Goal: Information Seeking & Learning: Learn about a topic

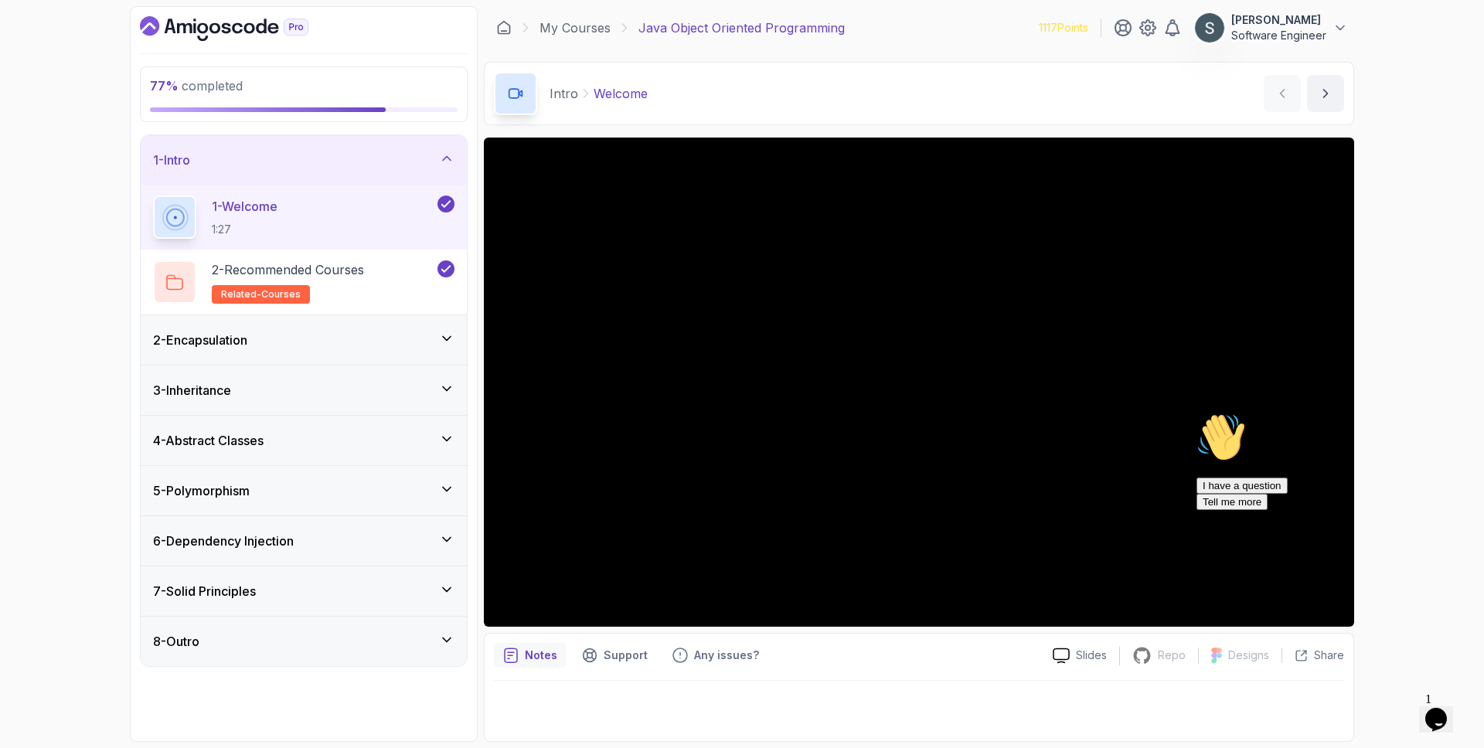
click at [248, 484] on h3 "5 - Polymorphism" at bounding box center [201, 491] width 97 height 19
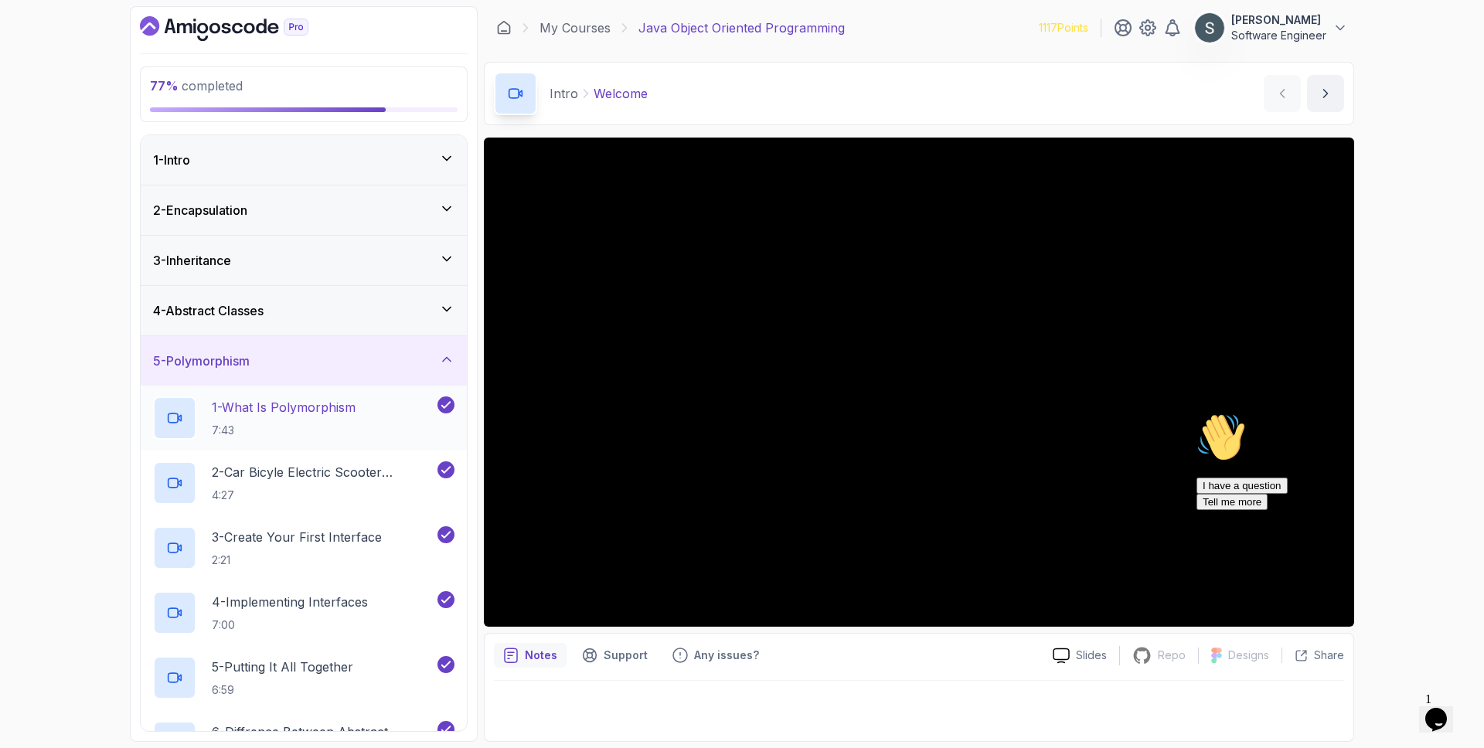
click at [281, 418] on h2 "1 - What Is Polymorphism 7:43" at bounding box center [284, 418] width 144 height 40
click at [1337, 510] on div "I have a question Tell me more" at bounding box center [1335, 494] width 278 height 32
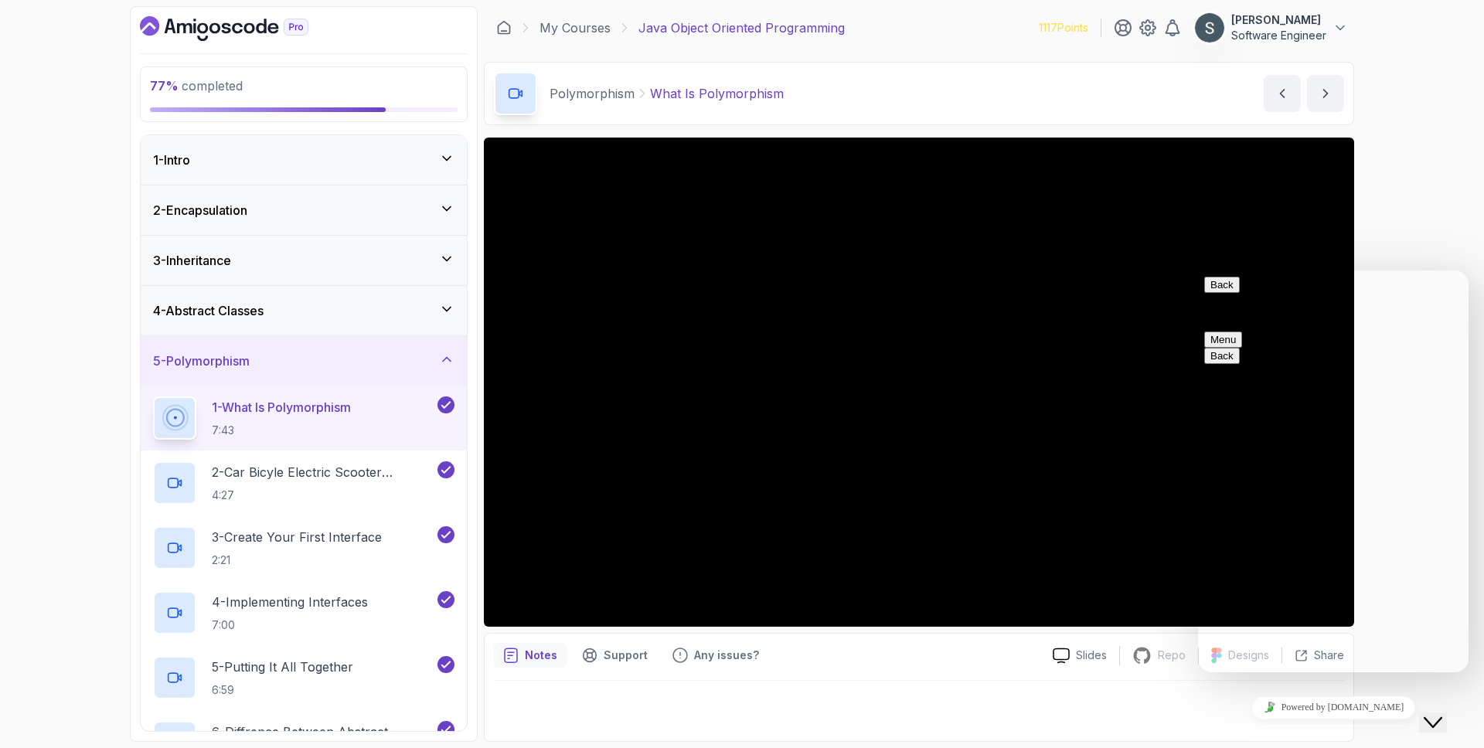
click at [1212, 293] on button "Back" at bounding box center [1222, 285] width 36 height 16
click at [1436, 717] on icon "Chat widget" at bounding box center [1433, 722] width 19 height 11
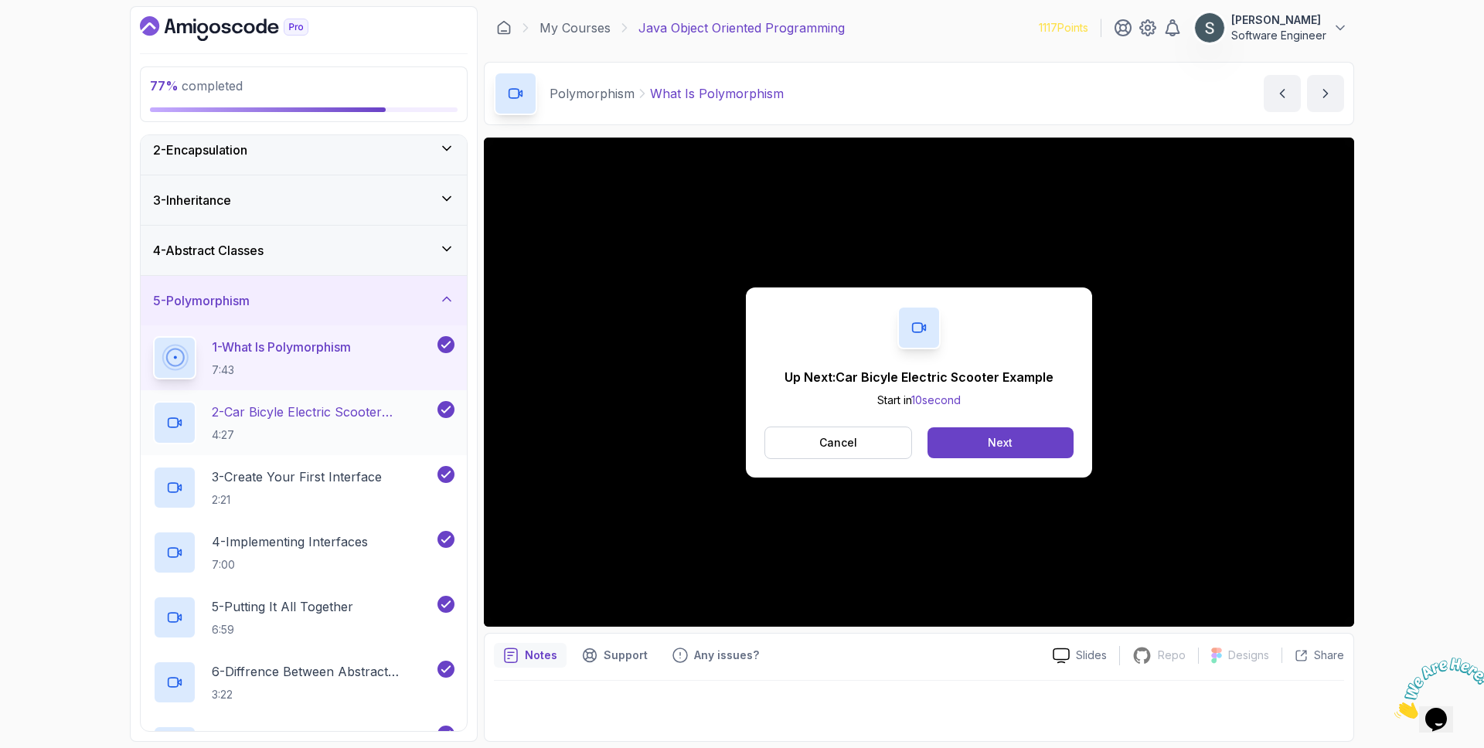
scroll to position [68, 0]
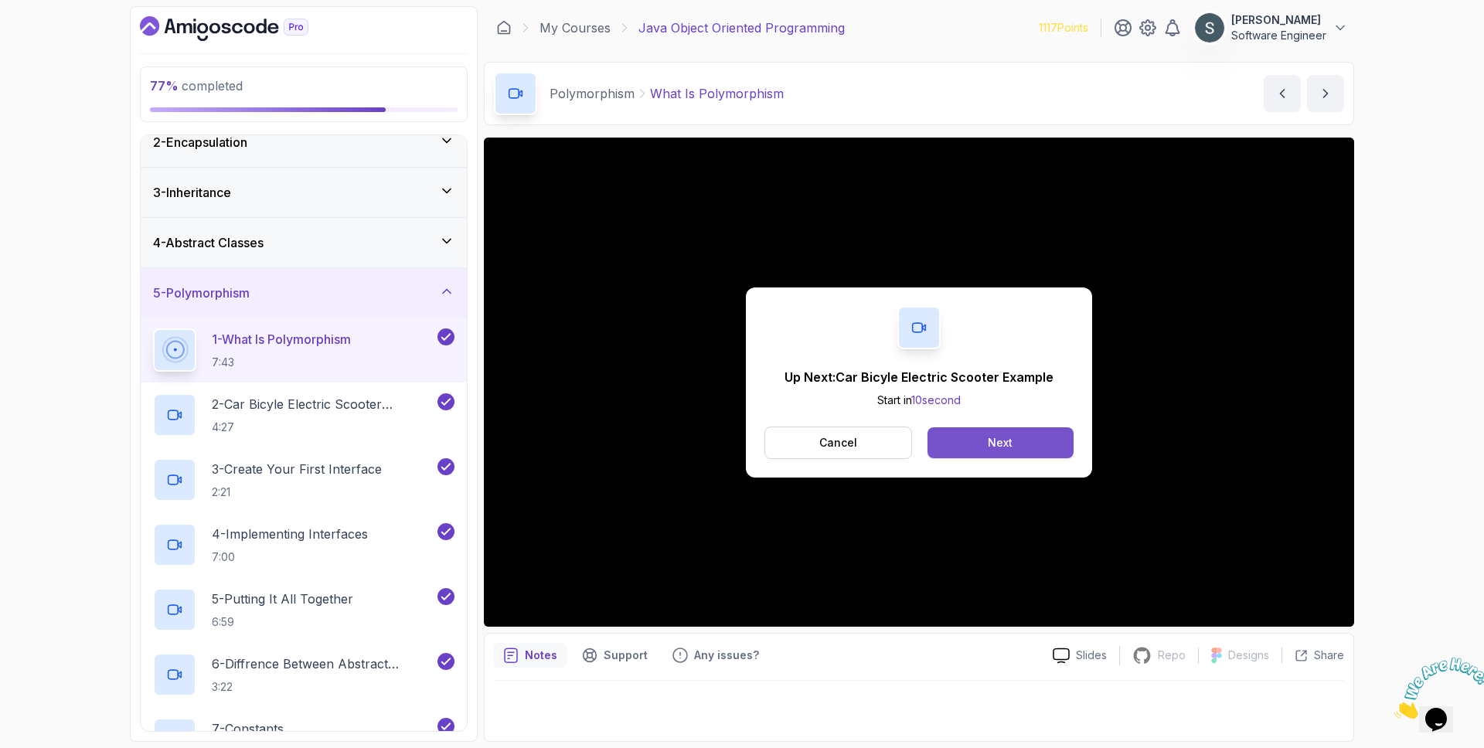
click at [977, 443] on button "Next" at bounding box center [1000, 442] width 146 height 31
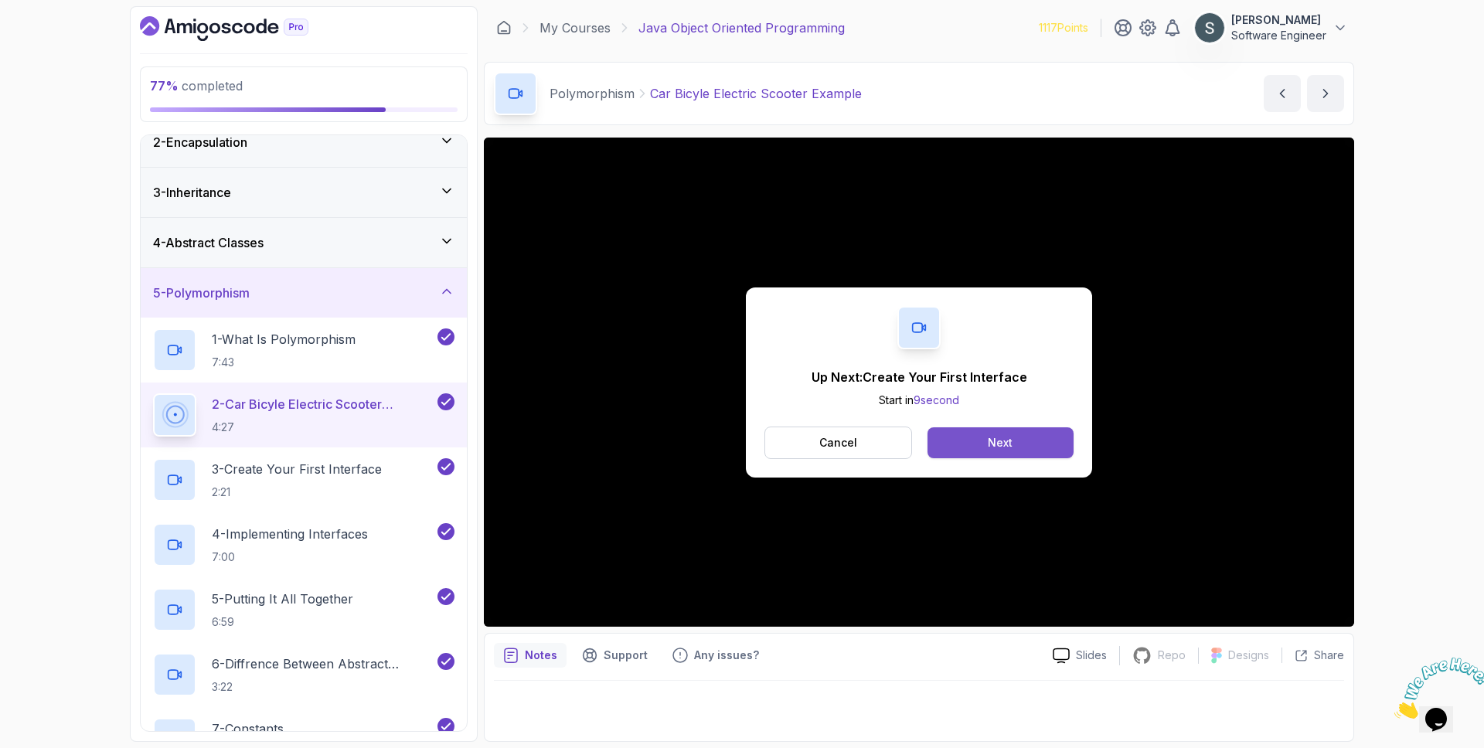
click at [990, 442] on div "Next" at bounding box center [1000, 442] width 25 height 15
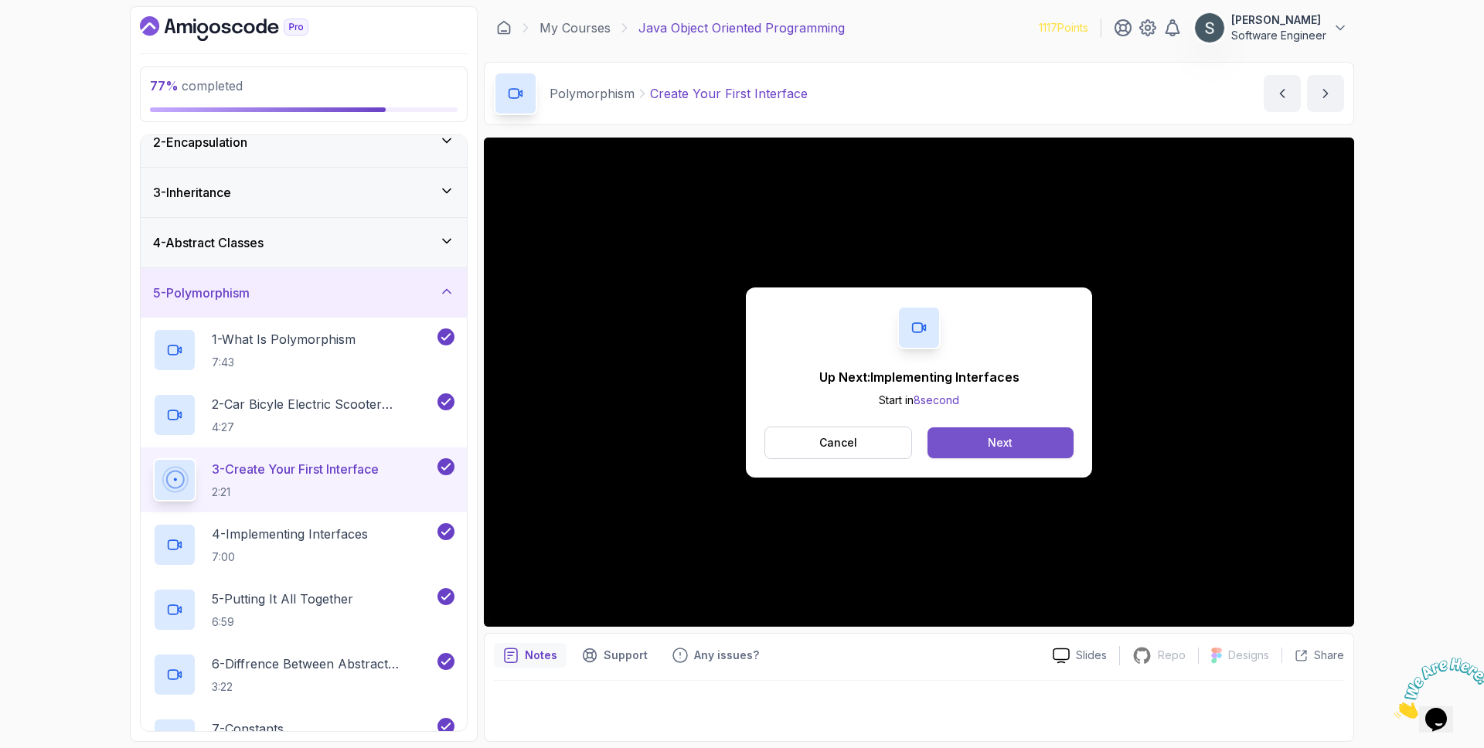
click at [980, 448] on button "Next" at bounding box center [1000, 442] width 146 height 31
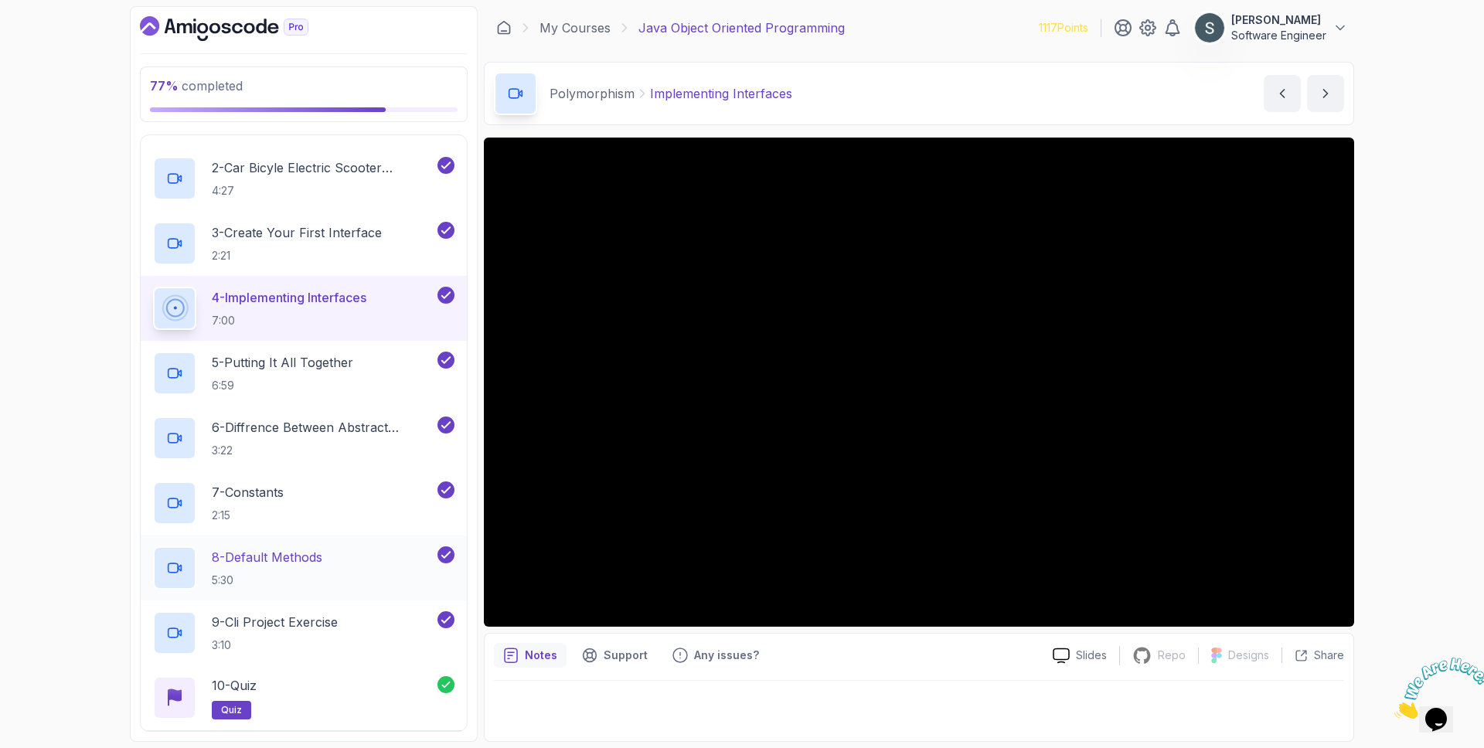
scroll to position [312, 0]
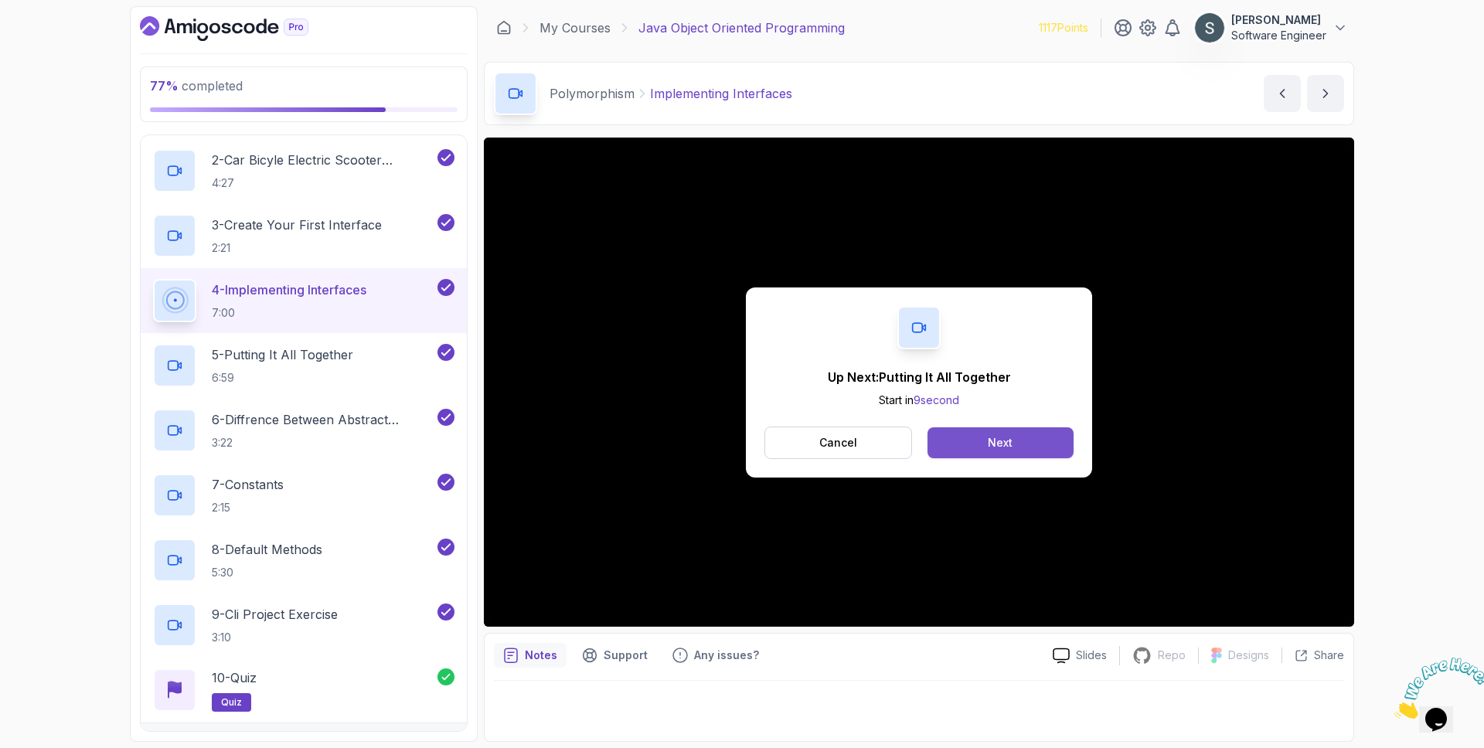
click at [1031, 451] on button "Next" at bounding box center [1000, 442] width 146 height 31
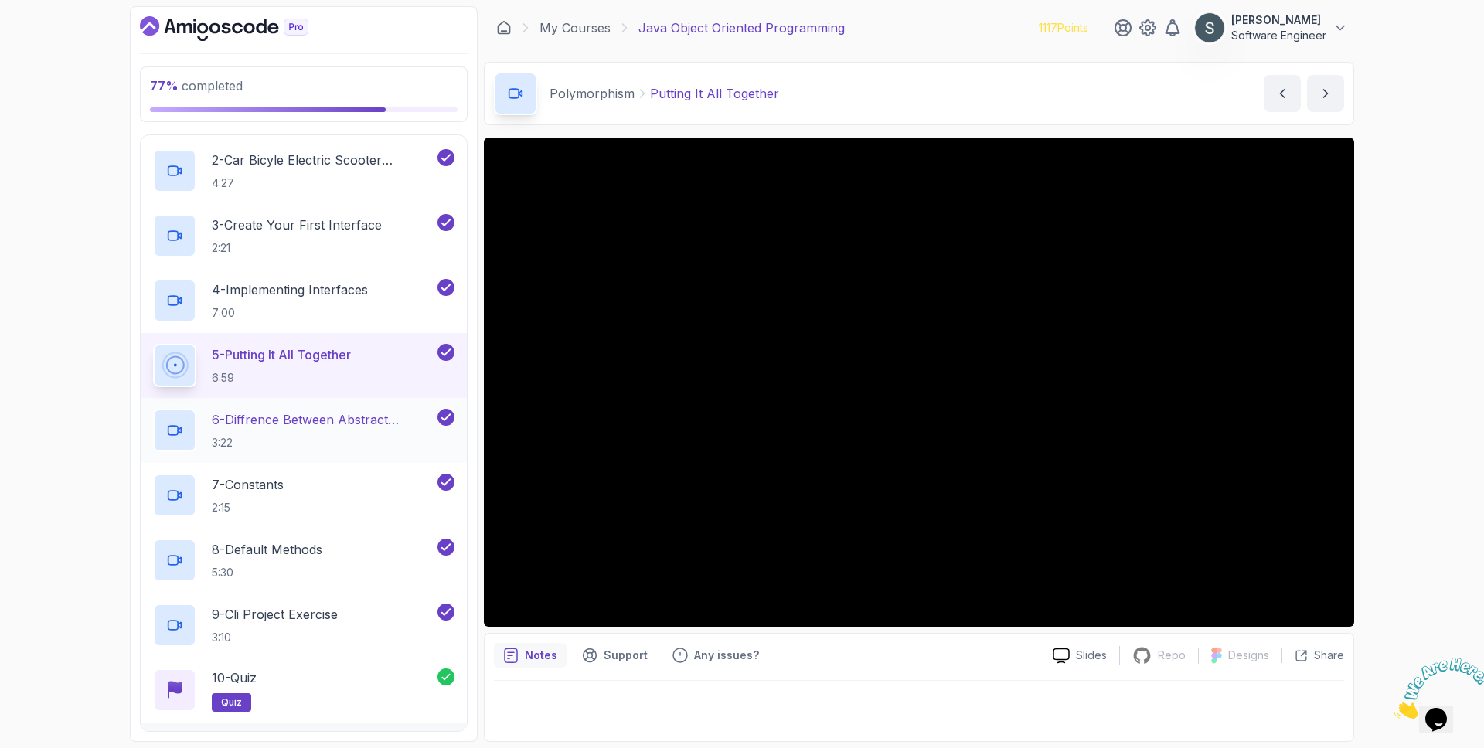
click at [330, 423] on p "6 - Diffrence Between Abstract Classes And Interfaces" at bounding box center [323, 419] width 223 height 19
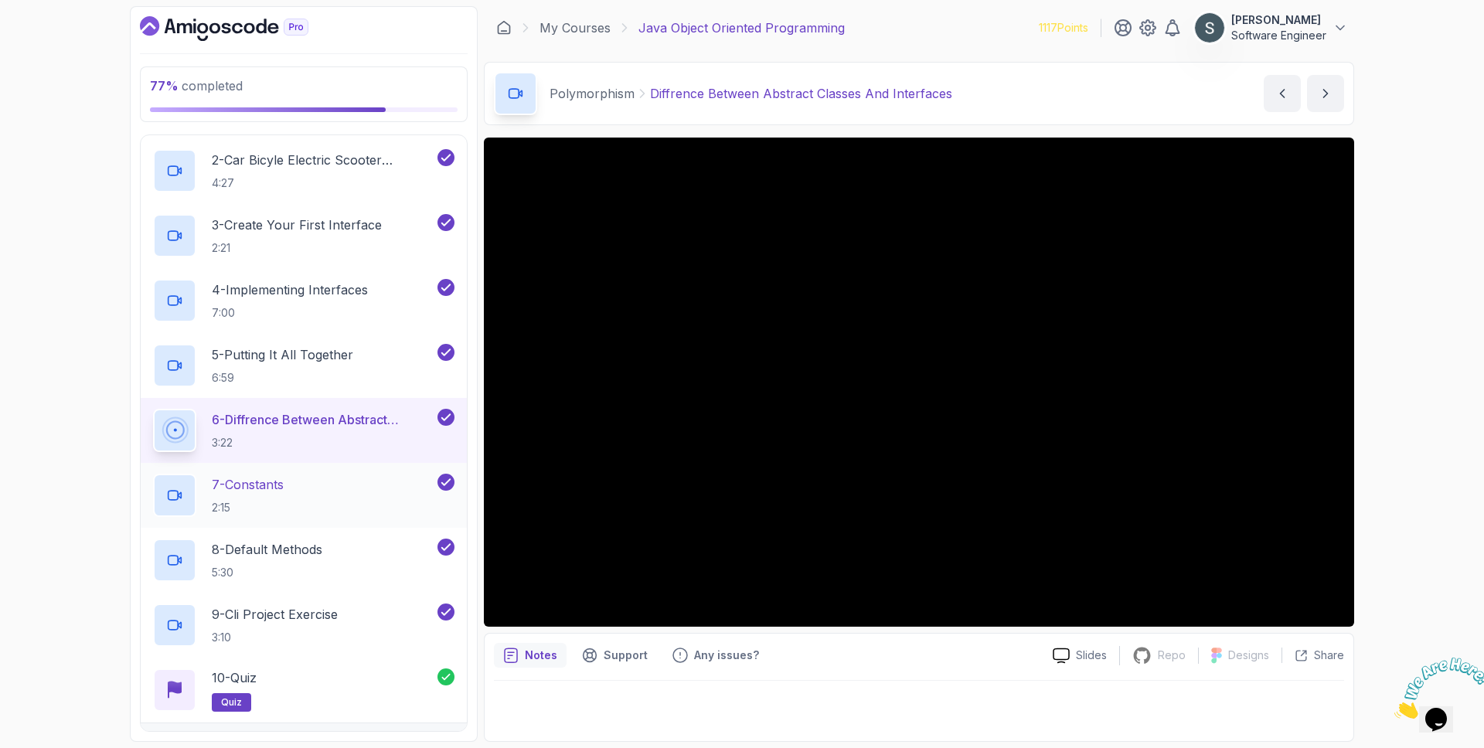
click at [284, 498] on h2 "7 - Constants 2:15" at bounding box center [248, 495] width 72 height 40
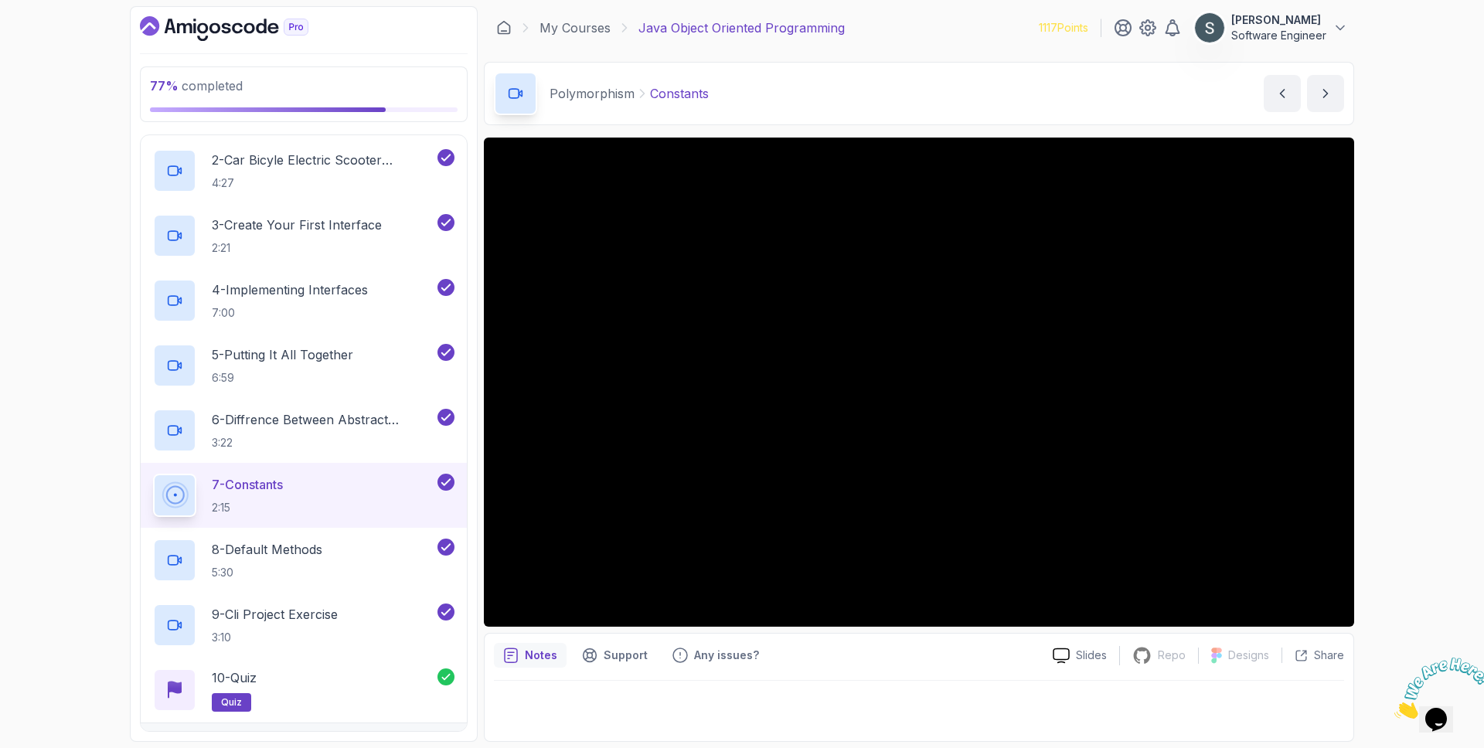
click at [153, 474] on button "7 - Constants 2:15" at bounding box center [303, 495] width 301 height 43
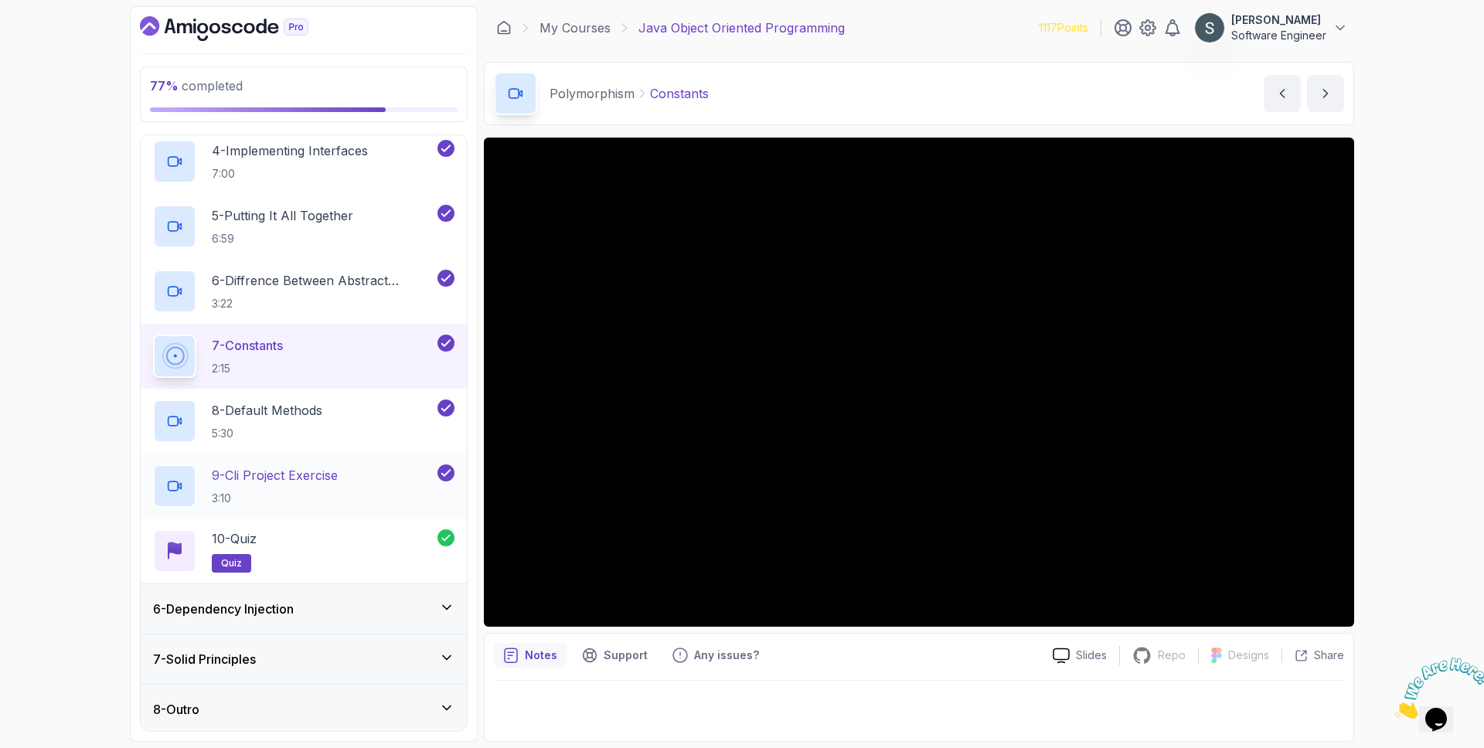
scroll to position [451, 0]
